Goal: Task Accomplishment & Management: Use online tool/utility

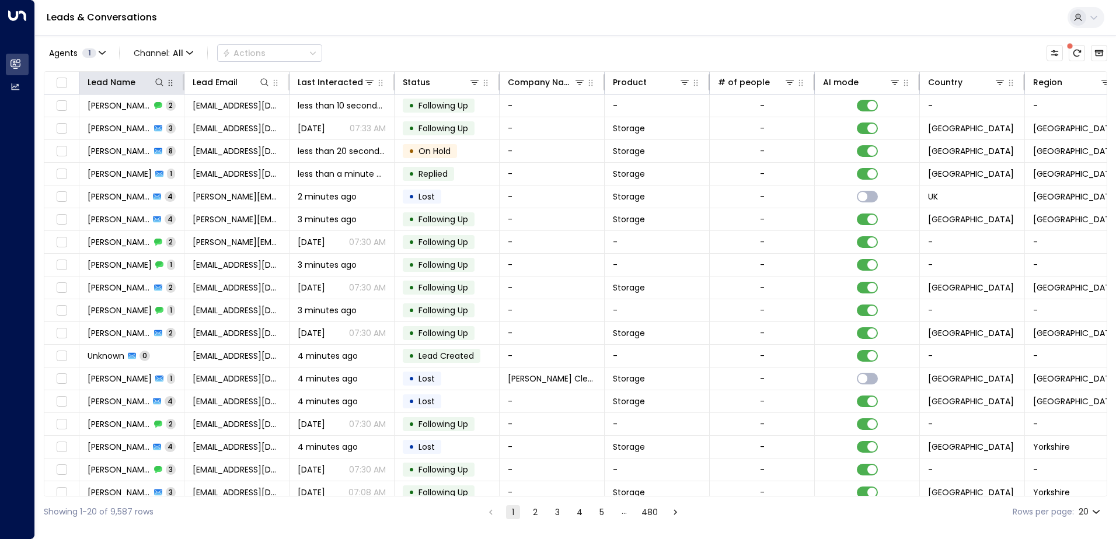
click at [169, 81] on icon "button" at bounding box center [171, 83] width 4 height 6
click at [1056, 82] on div "Region" at bounding box center [1047, 82] width 29 height 14
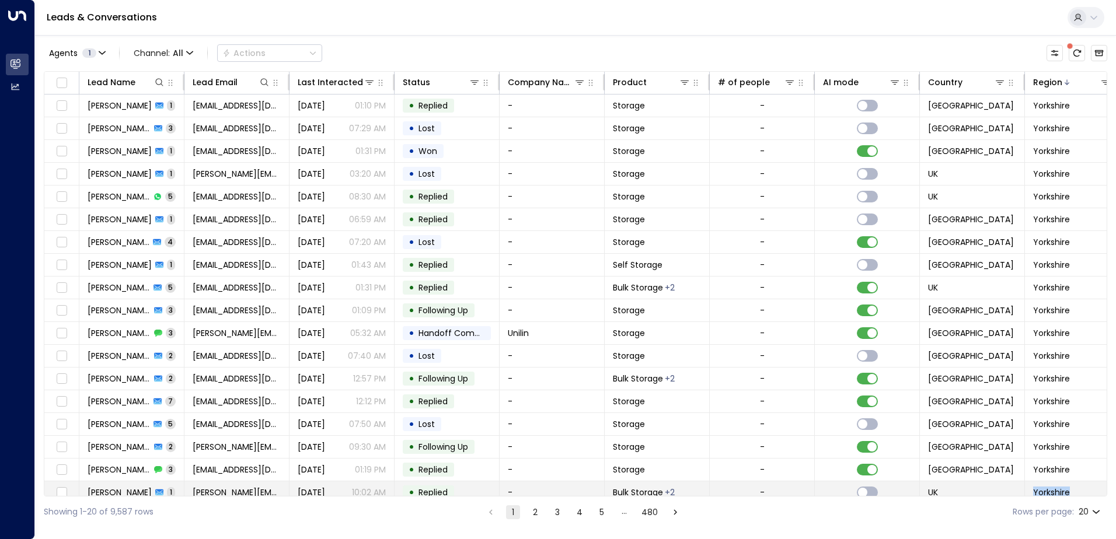
drag, startPoint x: 936, startPoint y: 492, endPoint x: 1026, endPoint y: 490, distance: 89.9
click at [1026, 490] on tbody "[PERSON_NAME] 1 [EMAIL_ADDRESS][DOMAIN_NAME] [DATE] 01:10 PM • Replied - Storag…" at bounding box center [587, 322] width 1086 height 455
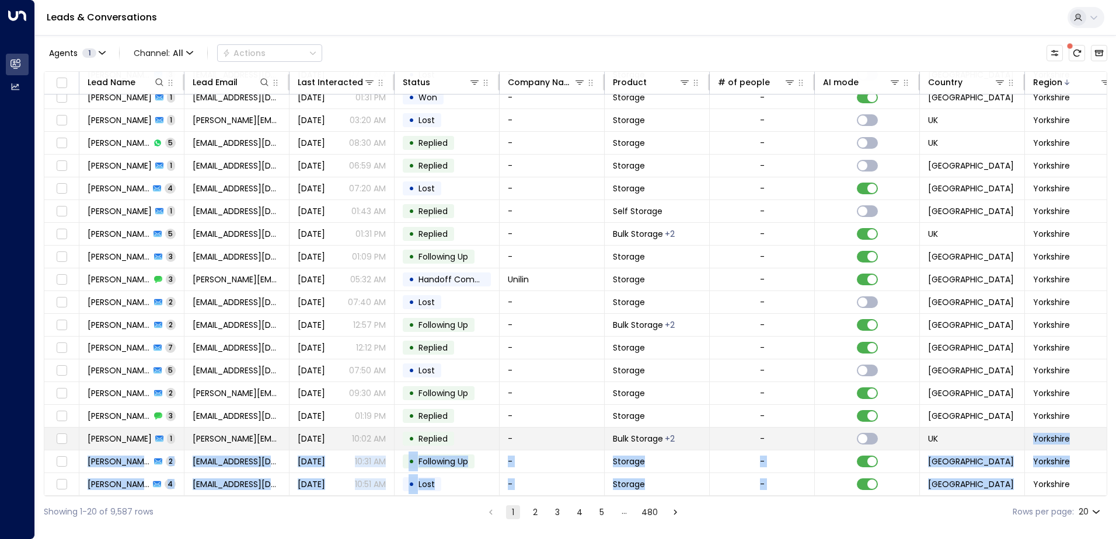
scroll to position [57, 28]
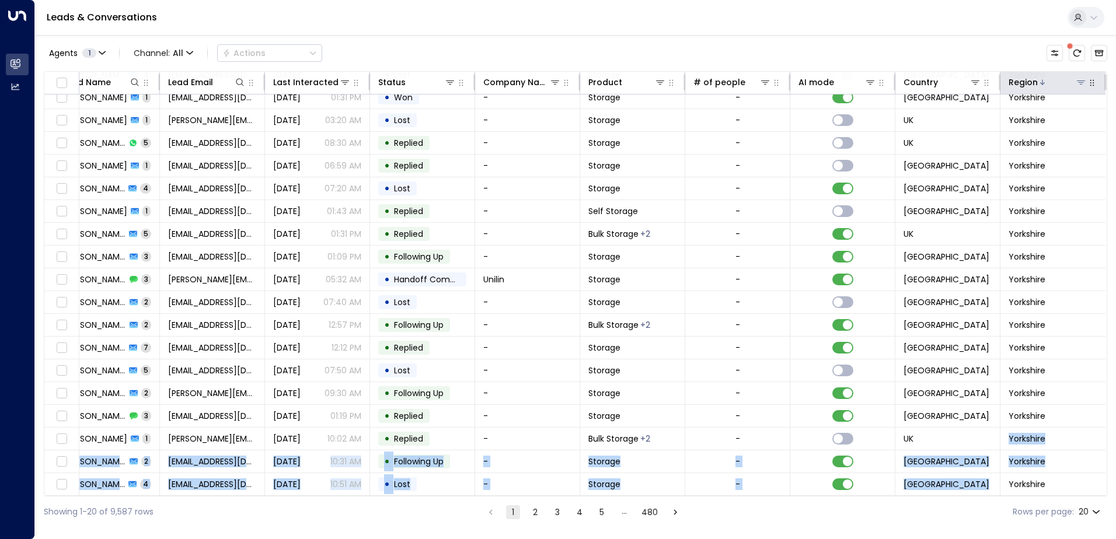
click at [1079, 79] on icon at bounding box center [1081, 82] width 9 height 9
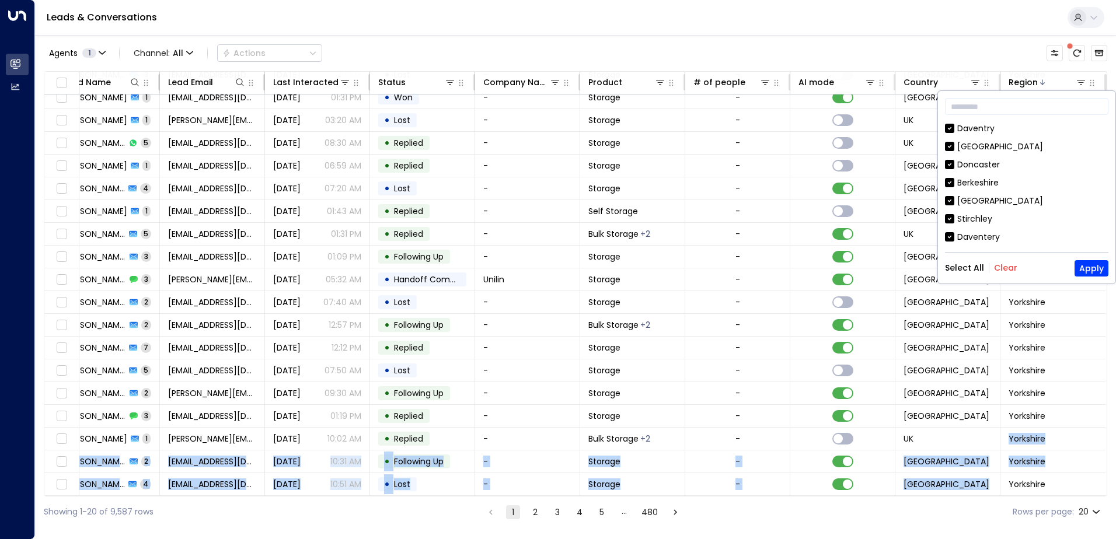
click at [1001, 264] on button "Clear" at bounding box center [1005, 267] width 23 height 9
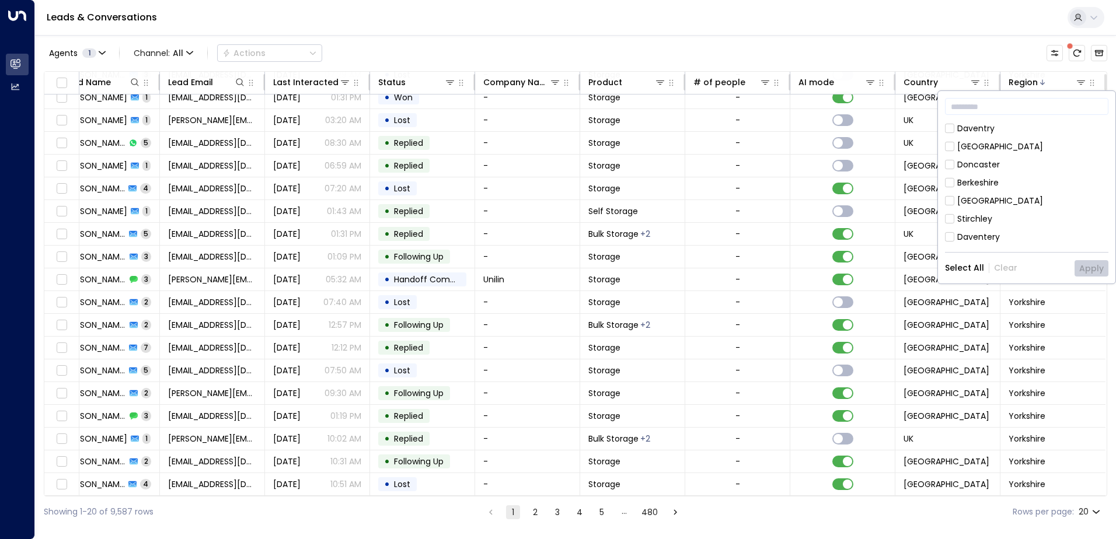
click at [975, 198] on div "[GEOGRAPHIC_DATA]" at bounding box center [1000, 201] width 86 height 12
click at [1088, 271] on button "Apply" at bounding box center [1092, 268] width 34 height 16
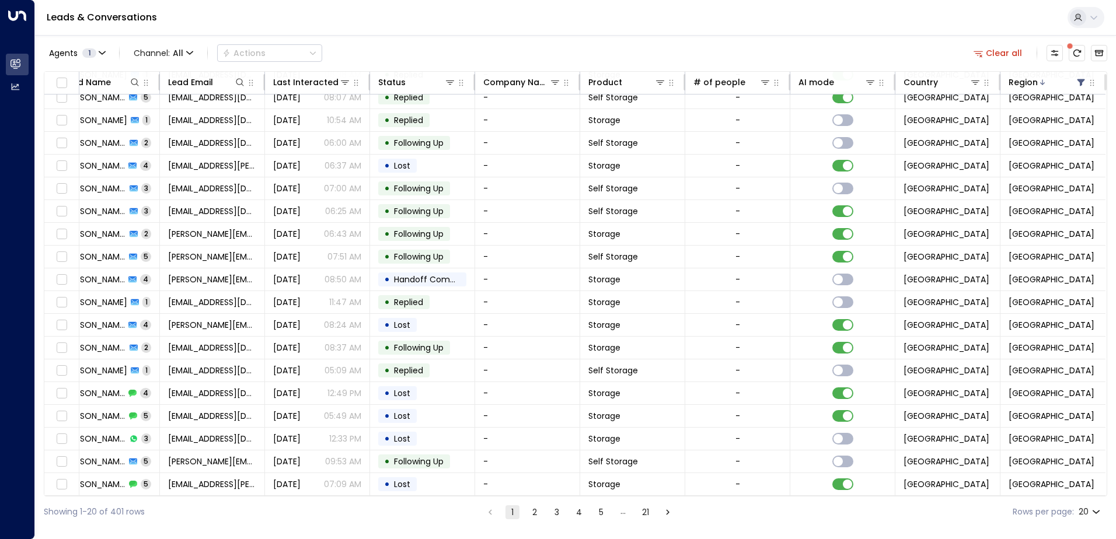
scroll to position [57, 0]
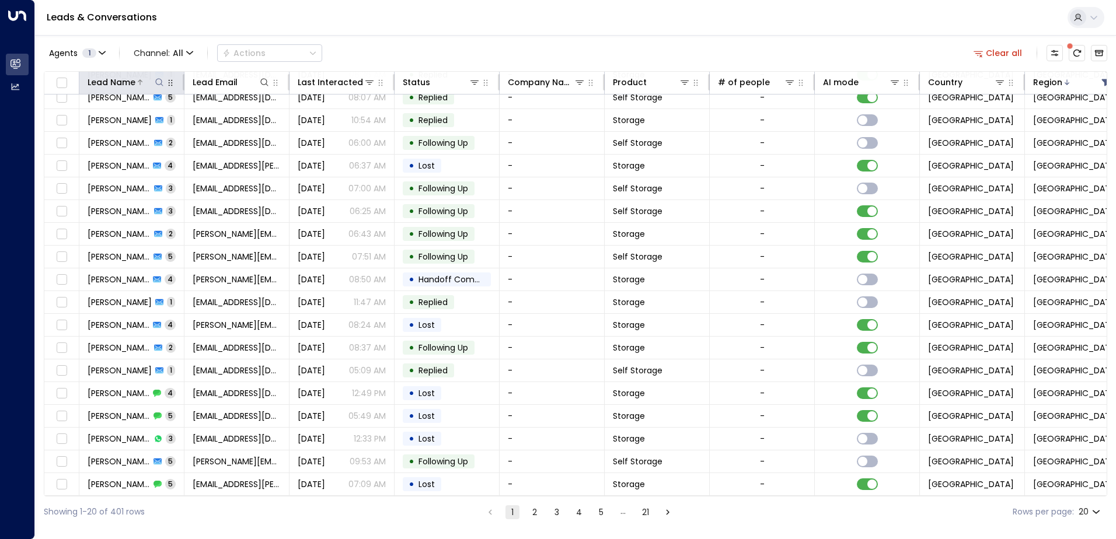
click at [158, 81] on icon at bounding box center [159, 82] width 9 height 9
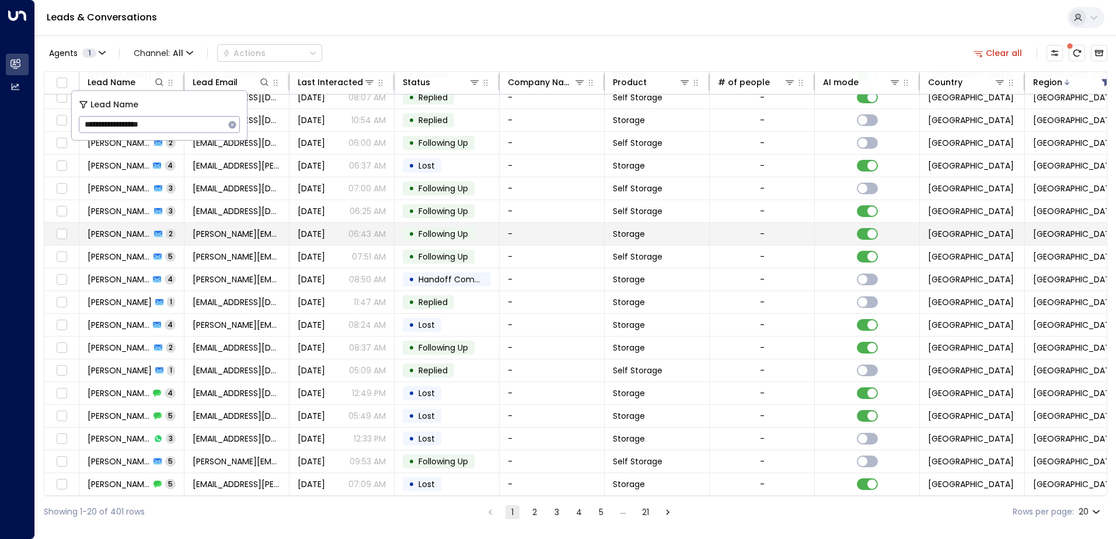
type input "**********"
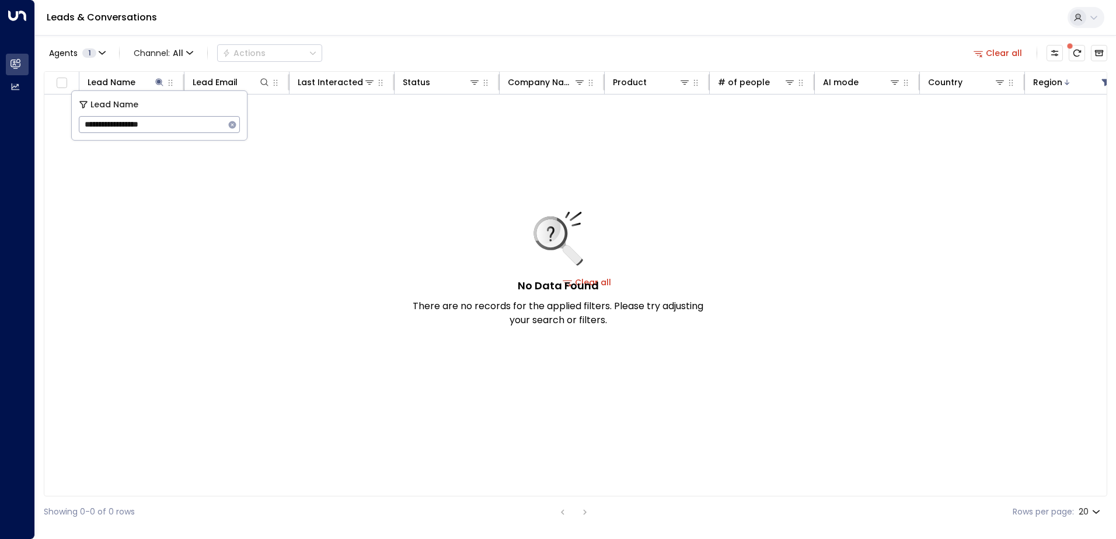
click at [495, 44] on div "Agents 1 Channel: All Actions Clear all" at bounding box center [576, 53] width 1064 height 25
